Goal: Task Accomplishment & Management: Use online tool/utility

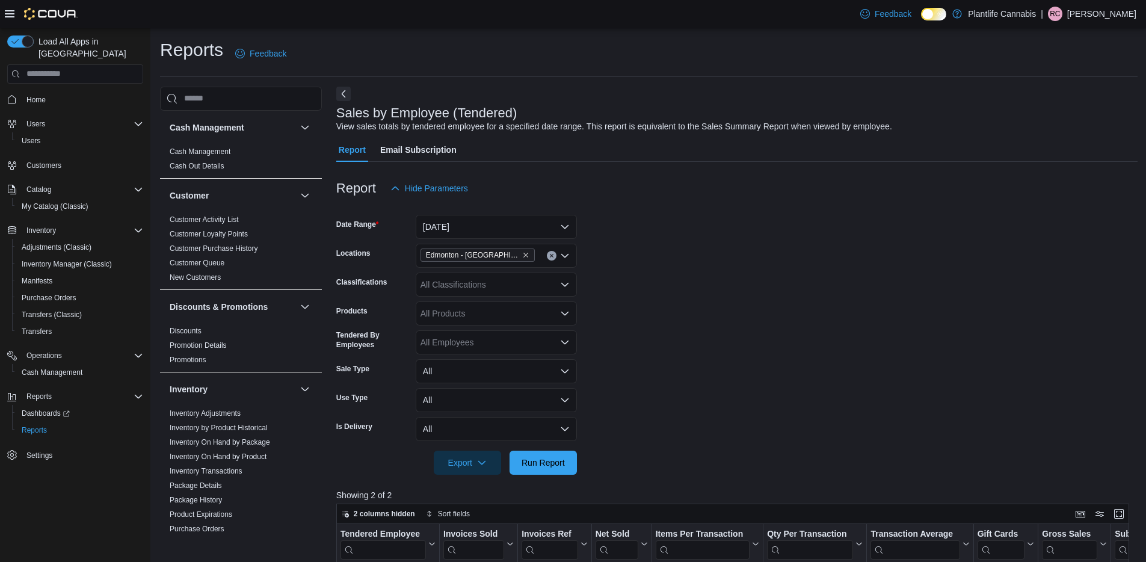
click at [555, 457] on span "Run Report" at bounding box center [543, 463] width 43 height 12
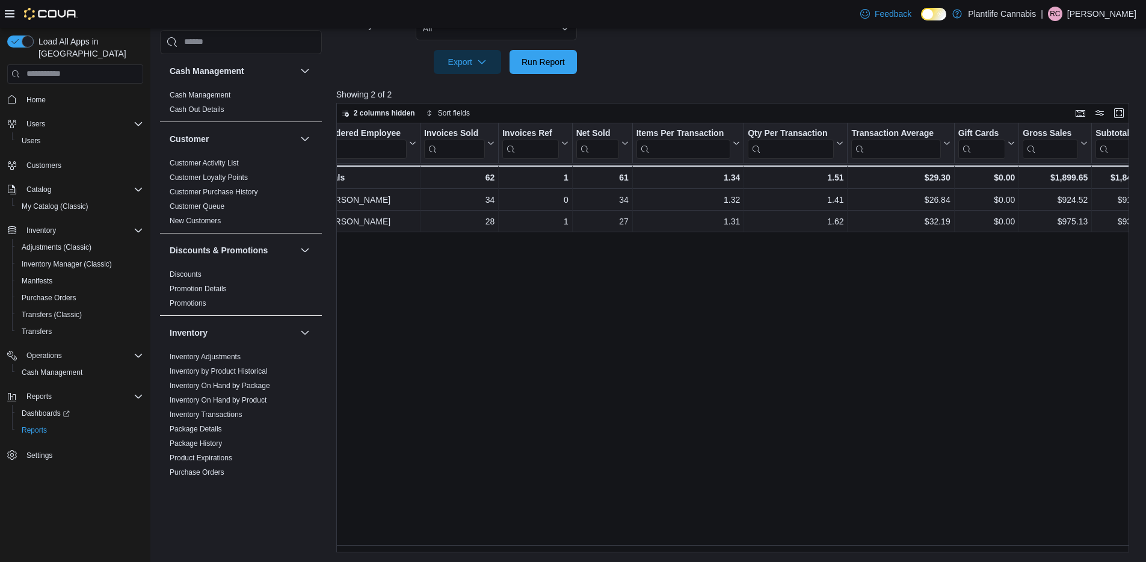
scroll to position [0, 20]
drag, startPoint x: 697, startPoint y: 552, endPoint x: 709, endPoint y: 549, distance: 12.9
click at [709, 549] on div "Reports Feedback Cash Management Cash Management Cash Out Details Customer Cust…" at bounding box center [648, 95] width 997 height 934
click at [547, 53] on span "Run Report" at bounding box center [543, 61] width 53 height 24
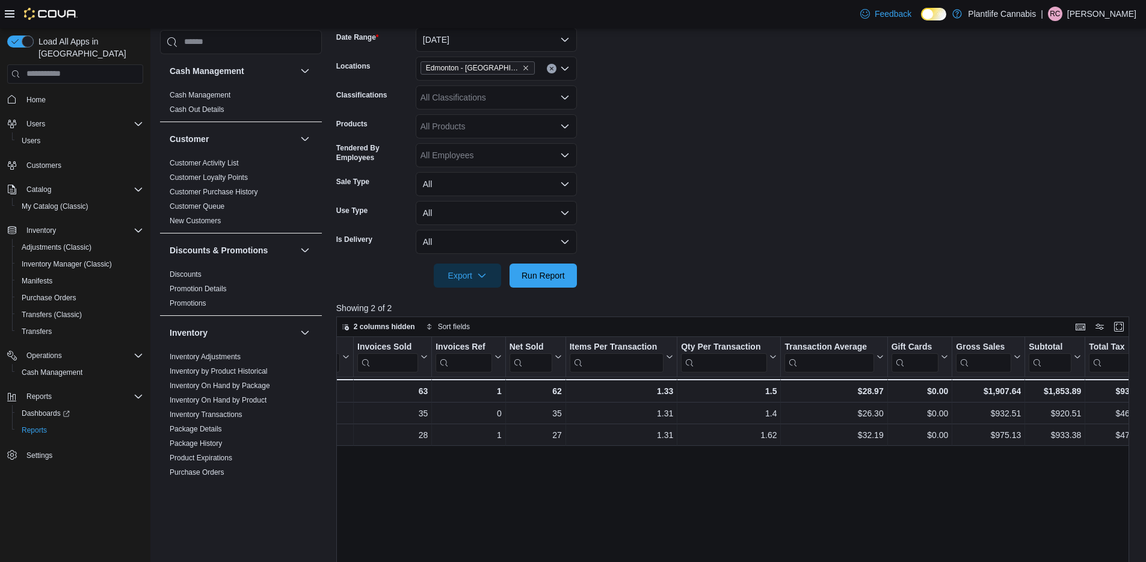
scroll to position [123, 0]
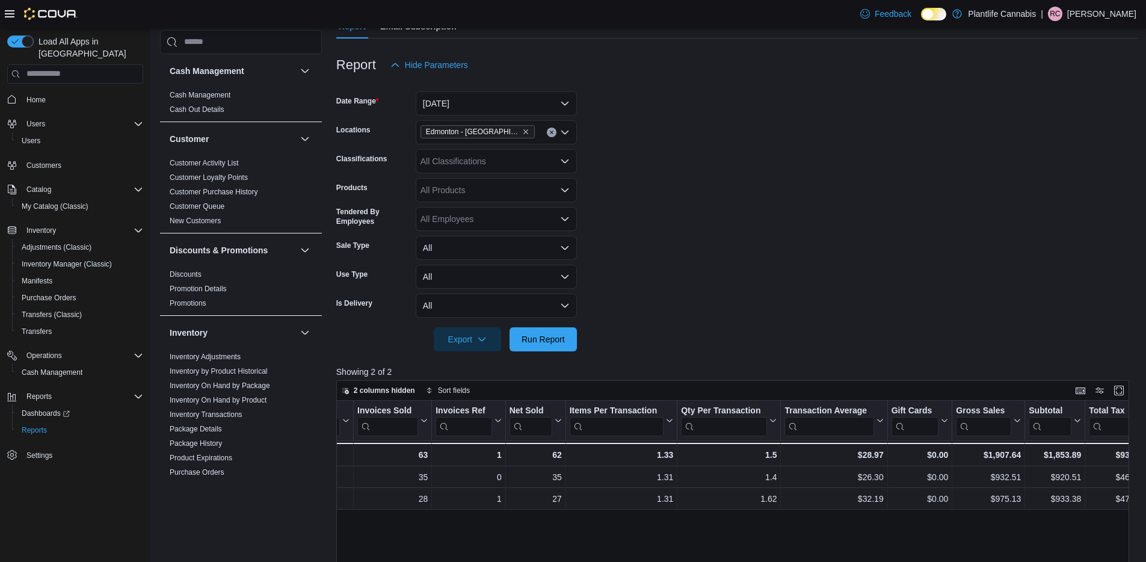
click at [552, 160] on div "All Classifications" at bounding box center [496, 161] width 161 height 24
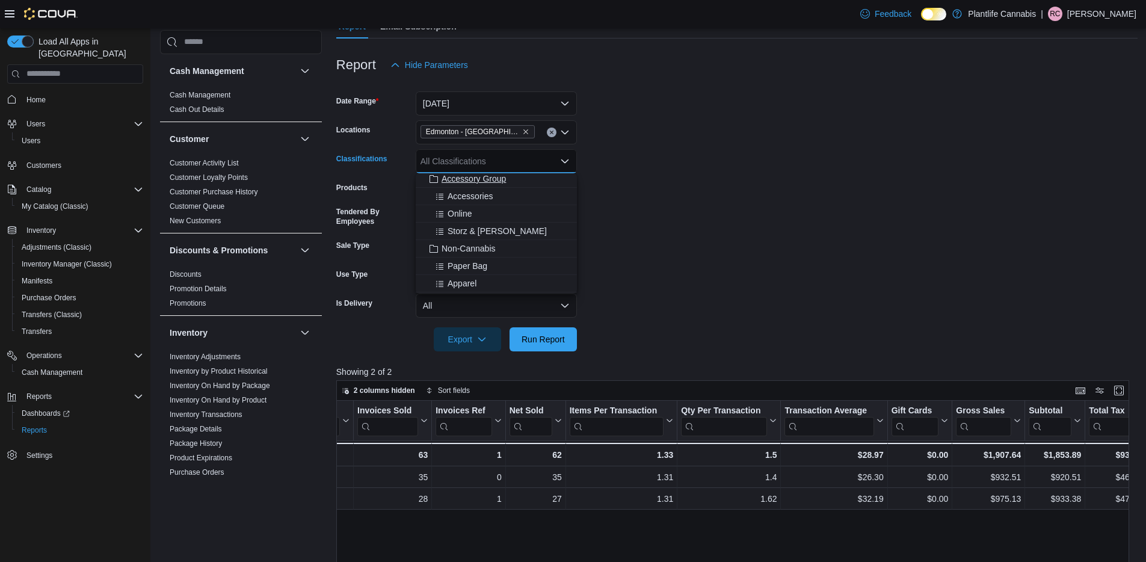
click at [498, 176] on span "Accessory Group" at bounding box center [474, 179] width 64 height 12
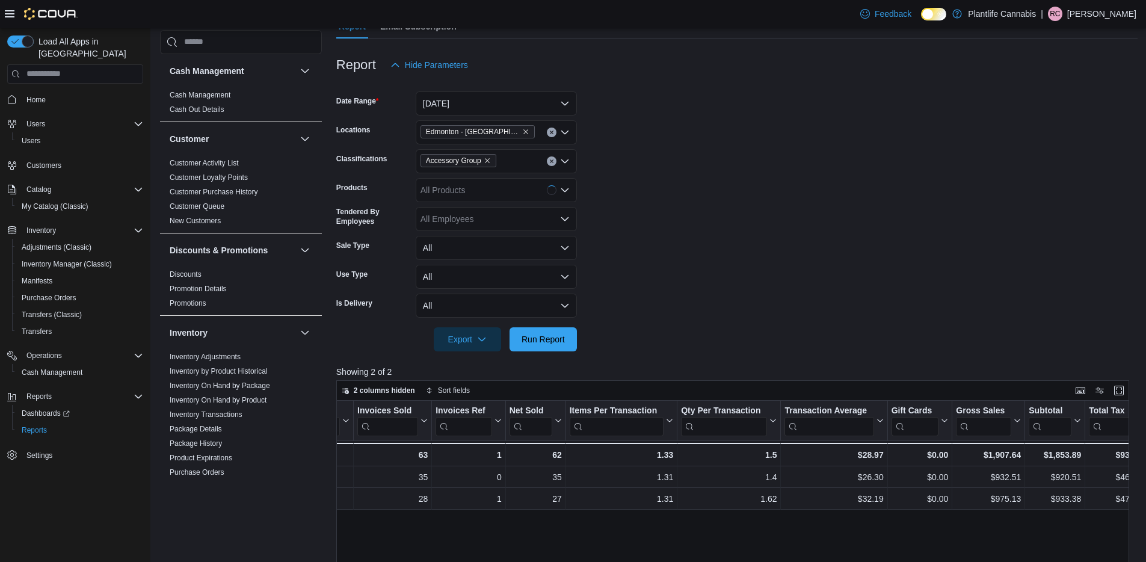
click at [566, 358] on div at bounding box center [736, 358] width 801 height 14
click at [568, 347] on span "Run Report" at bounding box center [543, 339] width 53 height 24
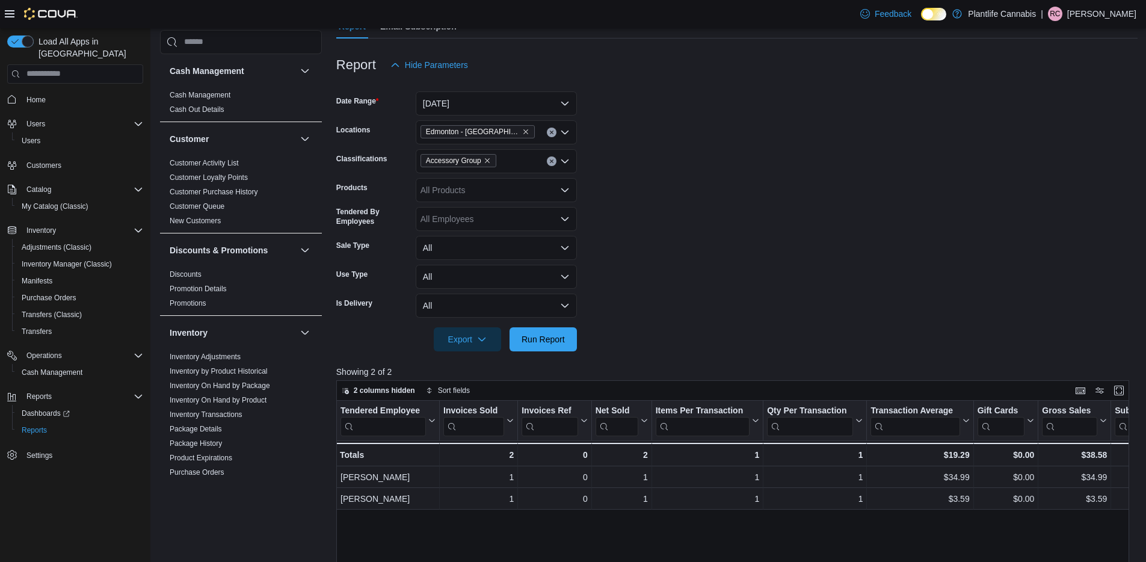
click at [549, 164] on button "Clear input" at bounding box center [552, 161] width 10 height 10
click at [540, 334] on span "Run Report" at bounding box center [543, 339] width 43 height 12
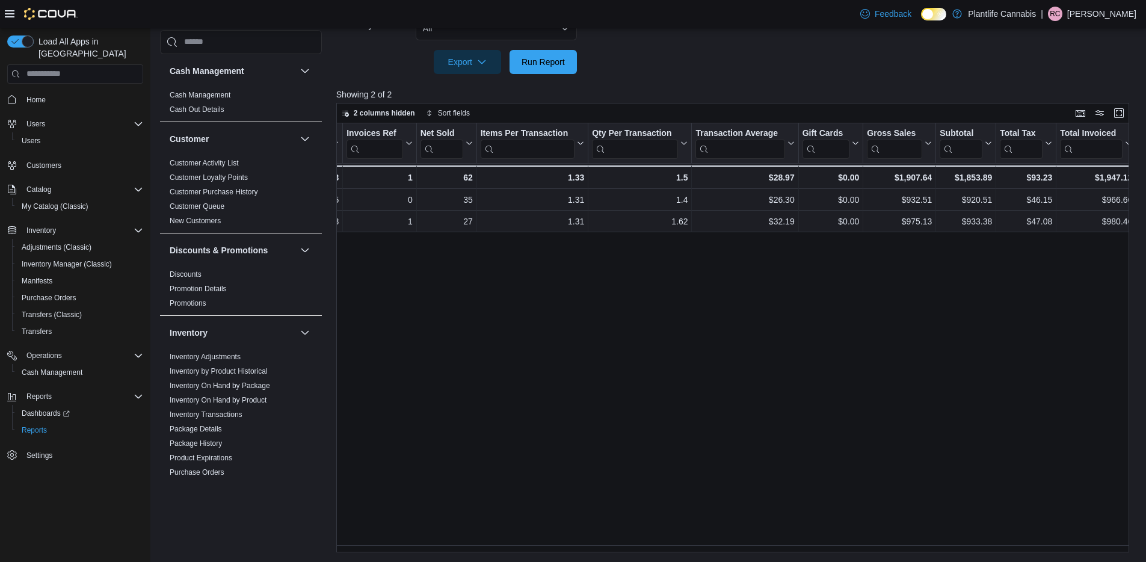
scroll to position [0, 197]
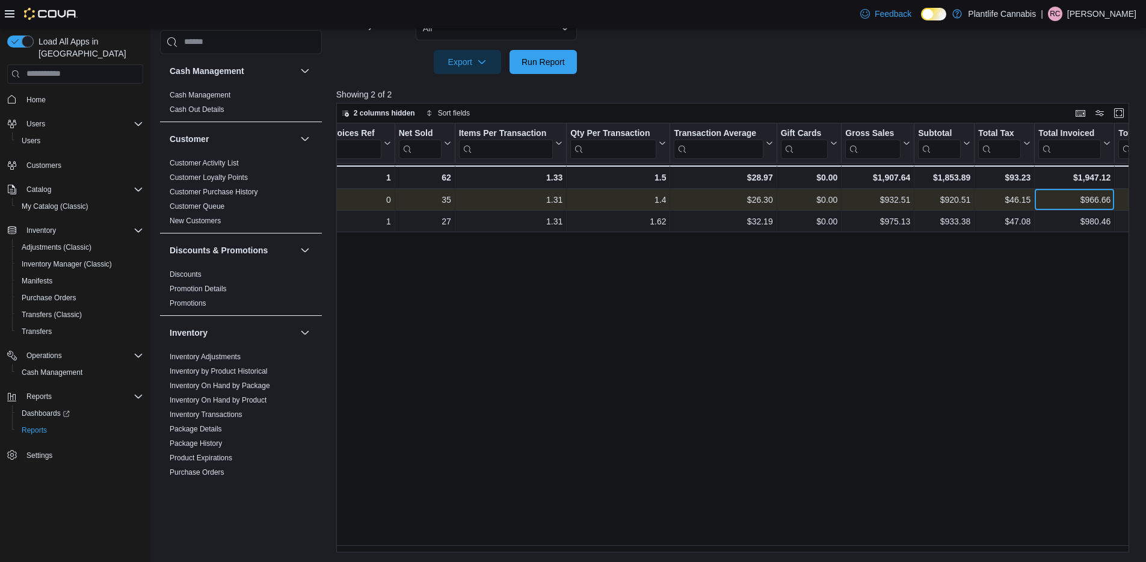
click at [1087, 190] on div "$966.66 - Total Invoiced, column 12, row 1" at bounding box center [1075, 200] width 80 height 22
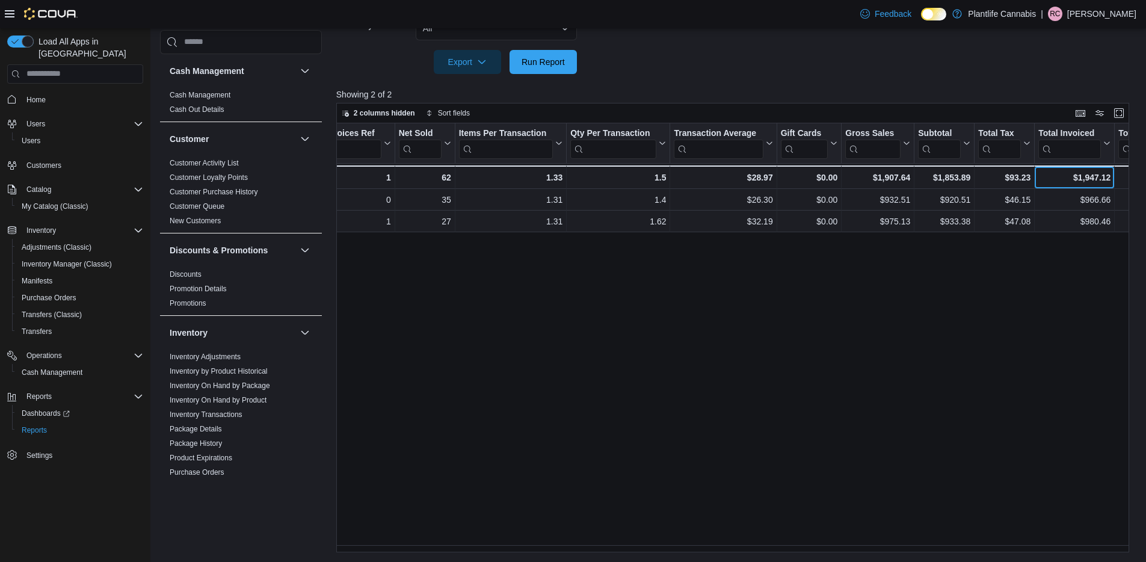
click at [1096, 174] on div "$1,947.12" at bounding box center [1074, 177] width 72 height 14
copy div "1,947.12"
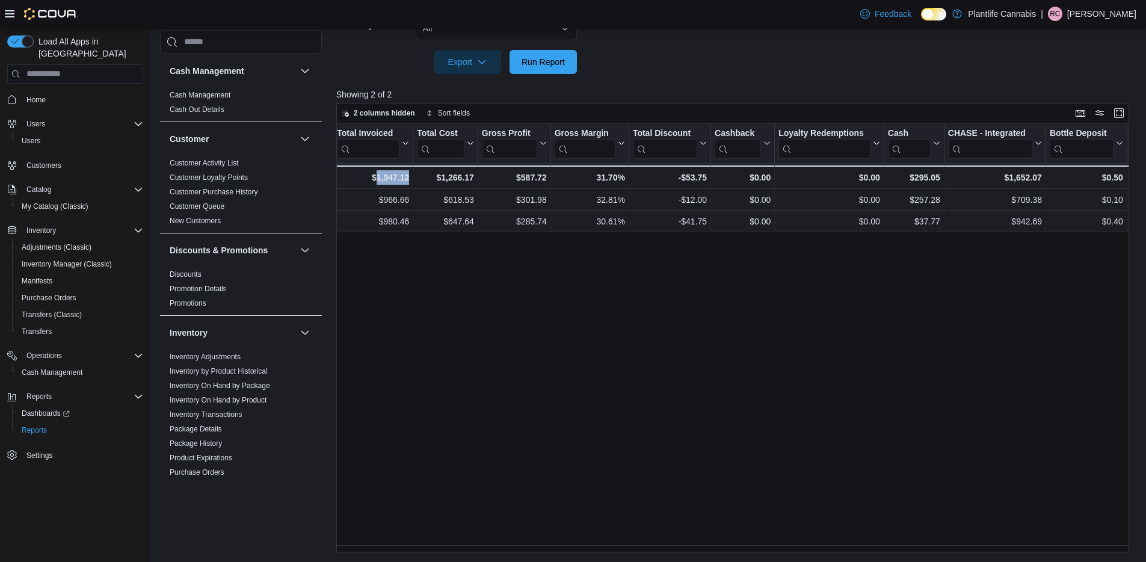
scroll to position [0, 942]
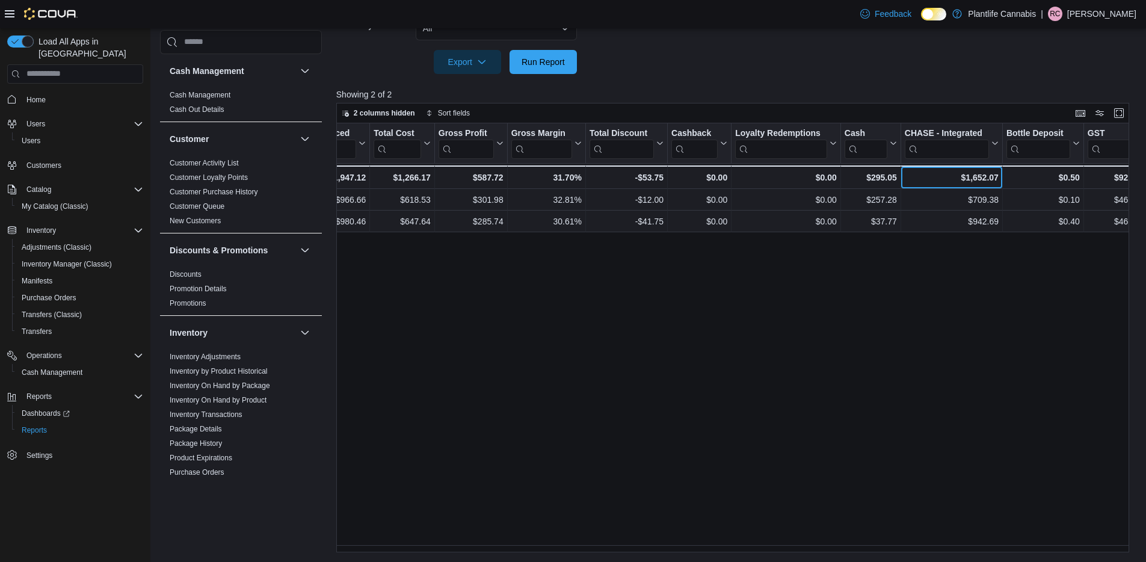
click at [961, 174] on div "$1,652.07" at bounding box center [952, 177] width 94 height 14
copy div "1,652.07"
